Goal: Information Seeking & Learning: Learn about a topic

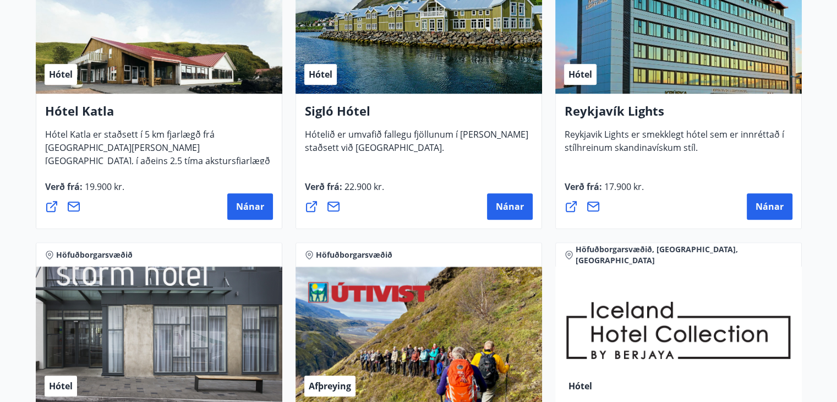
scroll to position [904, 0]
click at [771, 208] on span "Nánar" at bounding box center [769, 206] width 28 height 12
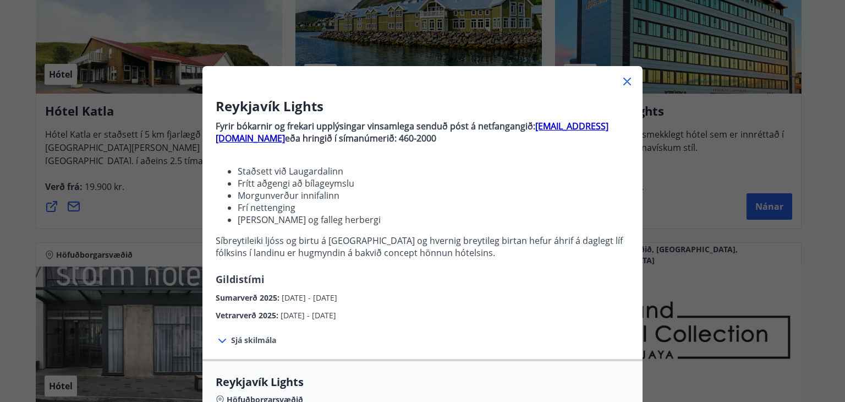
click at [624, 85] on icon at bounding box center [626, 81] width 13 height 13
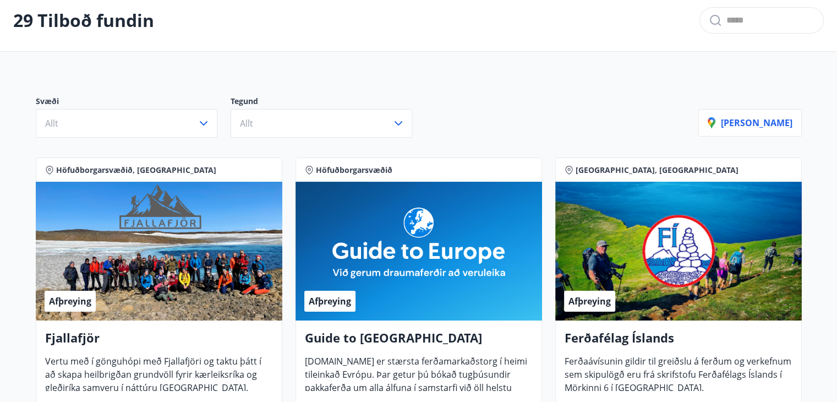
scroll to position [0, 0]
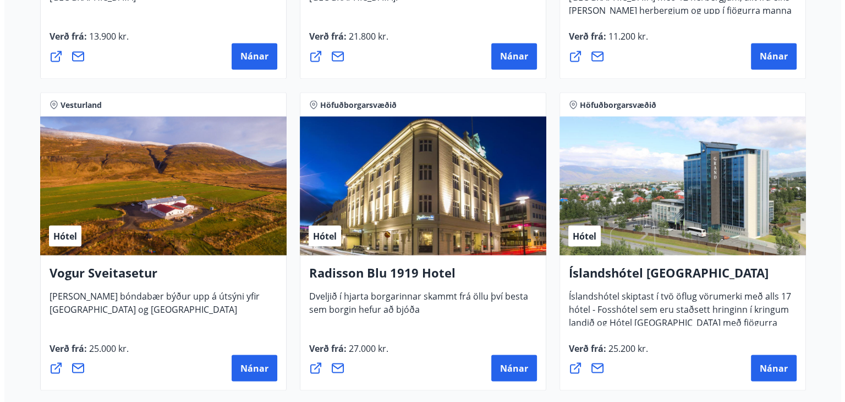
scroll to position [1986, 0]
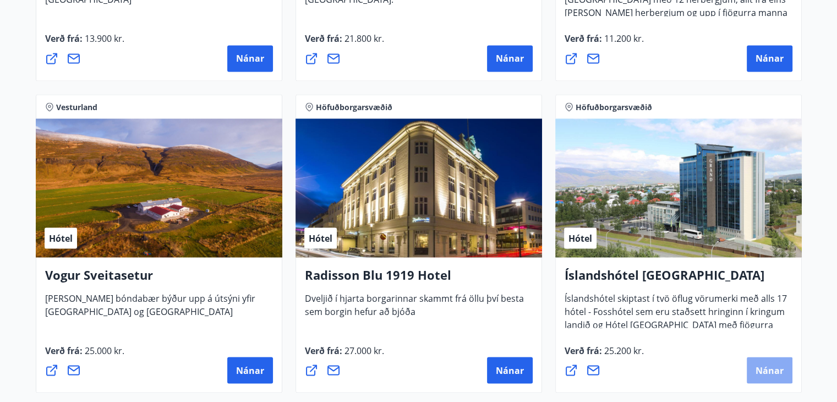
click at [771, 367] on span "Nánar" at bounding box center [769, 370] width 28 height 12
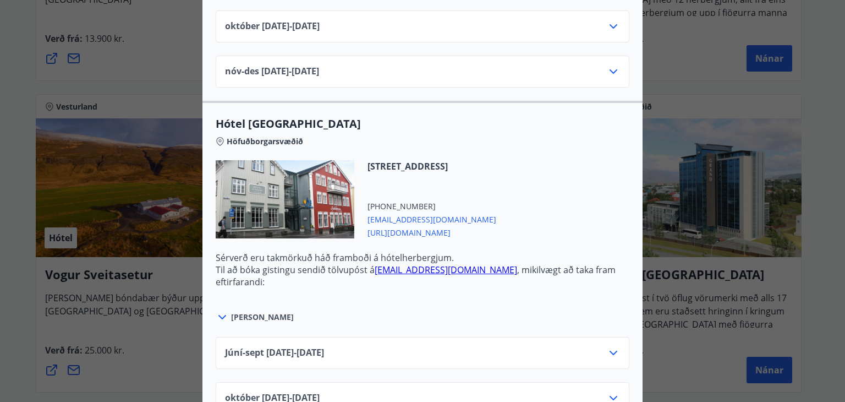
scroll to position [659, 0]
click at [218, 316] on icon at bounding box center [222, 317] width 13 height 13
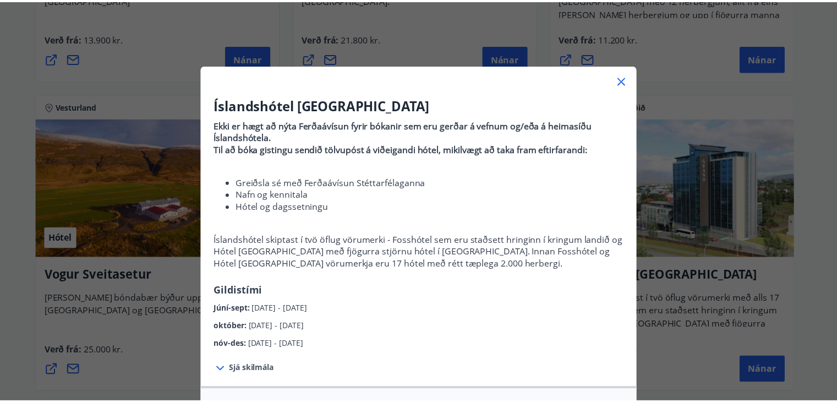
scroll to position [0, 0]
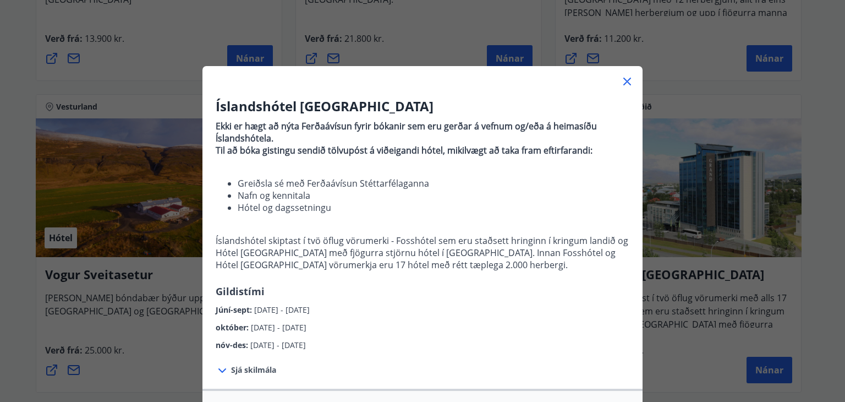
click at [623, 80] on icon at bounding box center [627, 82] width 8 height 8
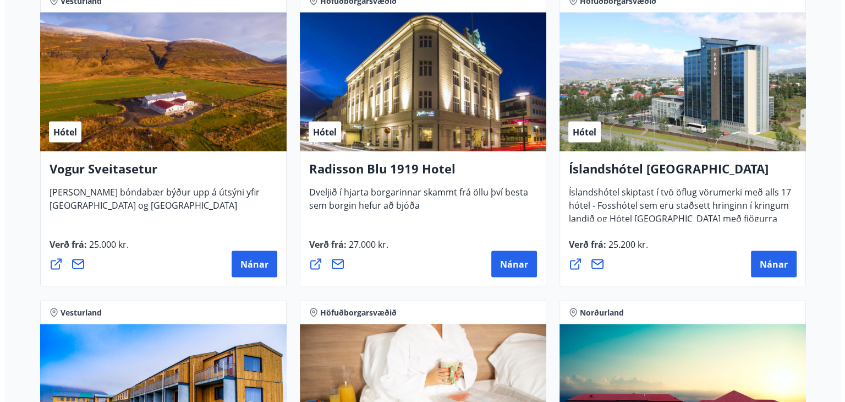
scroll to position [2088, 0]
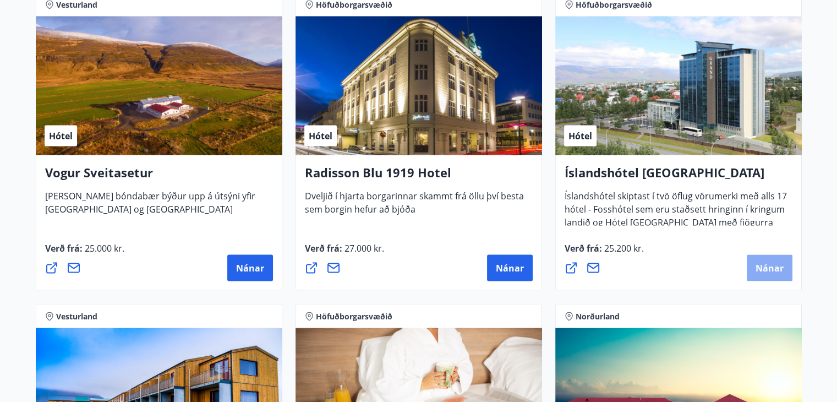
click at [757, 271] on span "Nánar" at bounding box center [769, 267] width 28 height 12
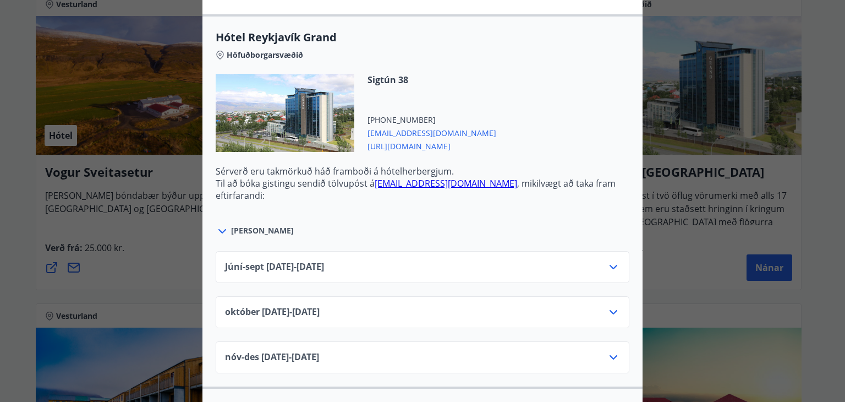
scroll to position [374, 0]
click at [611, 266] on icon at bounding box center [613, 266] width 13 height 13
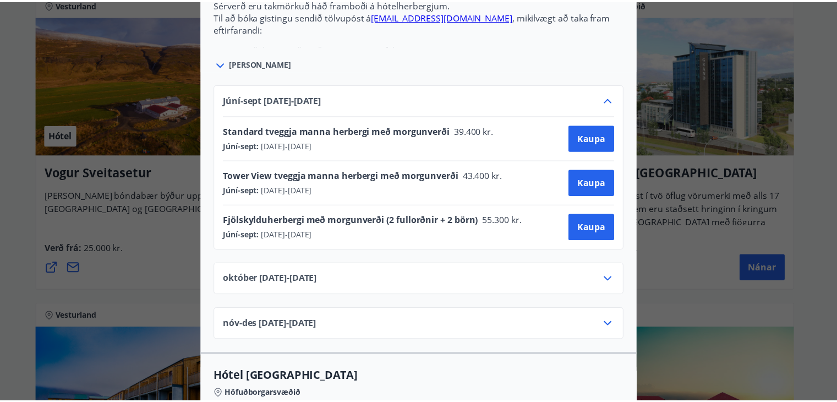
scroll to position [0, 0]
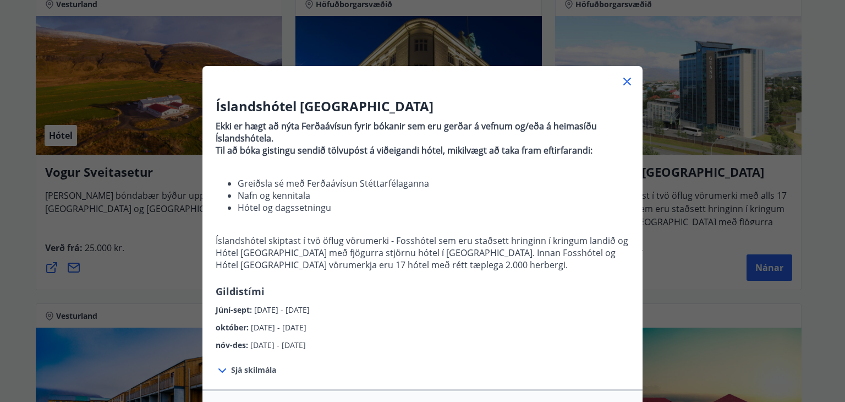
click at [831, 249] on div "Íslandshótel Reykjavík Ekki er hægt að nýta Ferðaávísun fyrir bókanir sem eru g…" at bounding box center [422, 201] width 845 height 402
click at [622, 79] on icon at bounding box center [626, 81] width 13 height 13
